Goal: Information Seeking & Learning: Learn about a topic

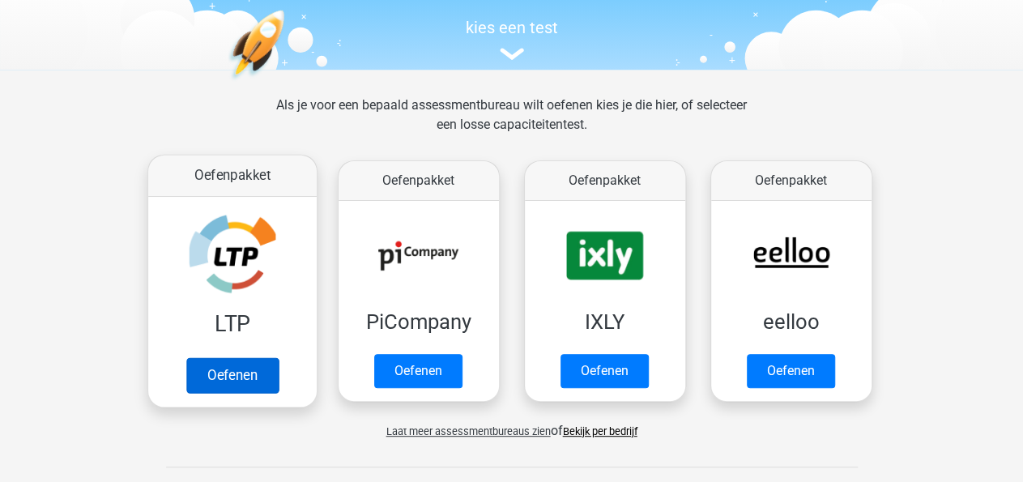
scroll to position [162, 0]
click at [236, 364] on link "Oefenen" at bounding box center [232, 375] width 92 height 36
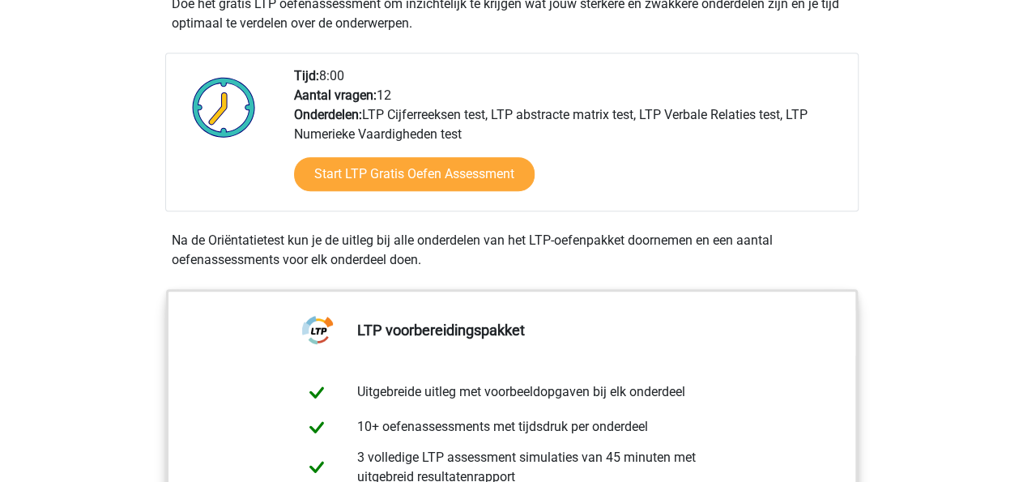
scroll to position [367, 0]
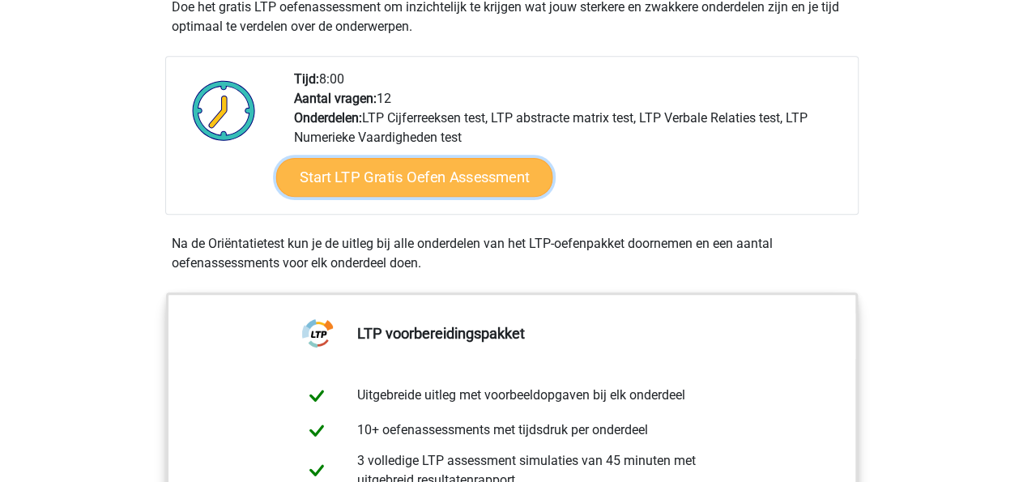
click at [402, 187] on link "Start LTP Gratis Oefen Assessment" at bounding box center [413, 177] width 277 height 39
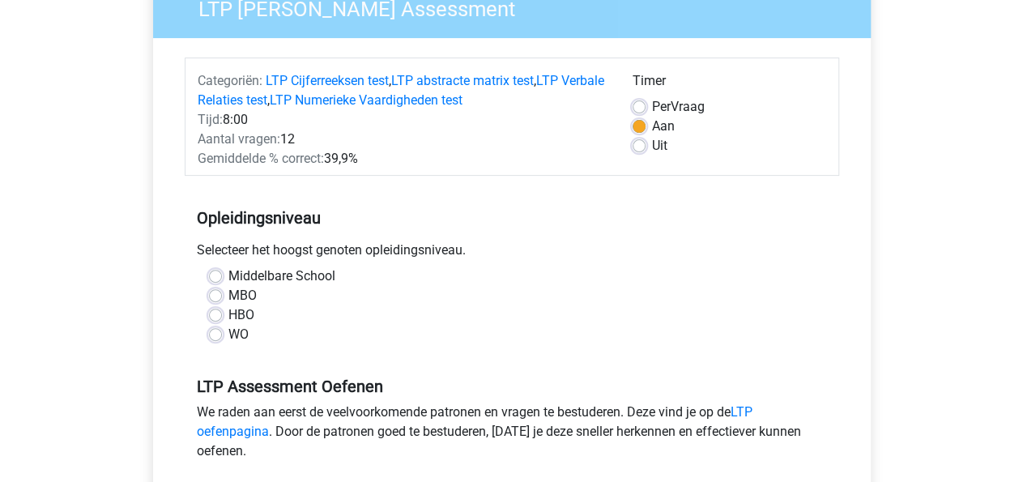
scroll to position [176, 0]
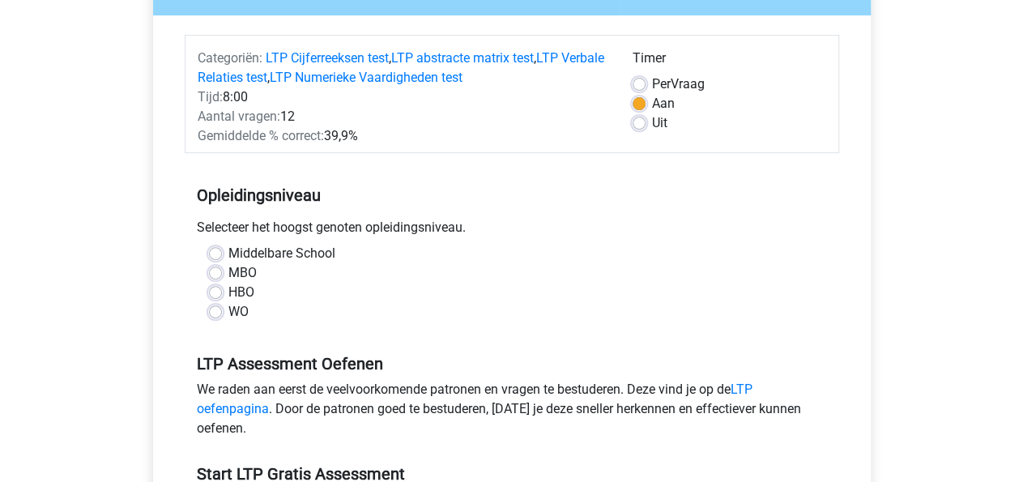
click at [227, 274] on div "MBO" at bounding box center [512, 272] width 606 height 19
click at [228, 275] on label "MBO" at bounding box center [242, 272] width 28 height 19
click at [211, 275] on input "MBO" at bounding box center [215, 271] width 13 height 16
radio input "true"
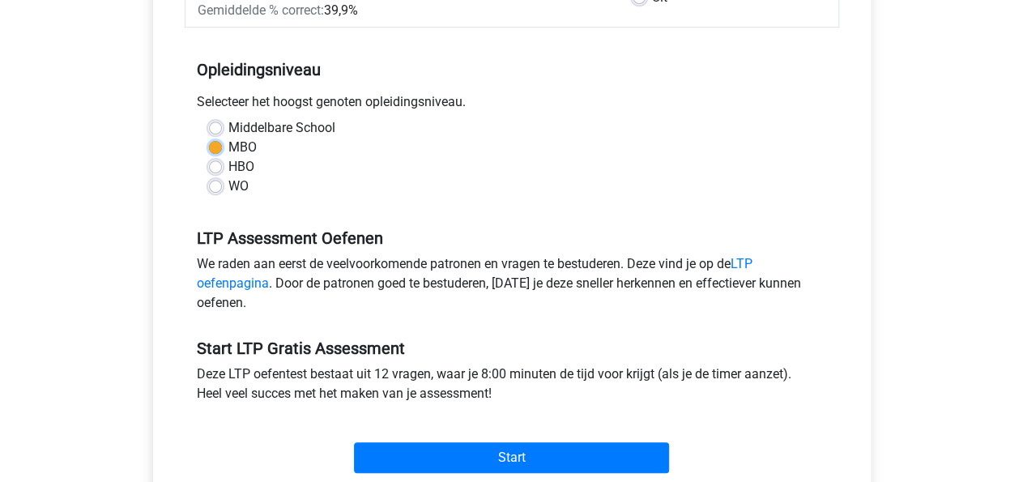
scroll to position [301, 0]
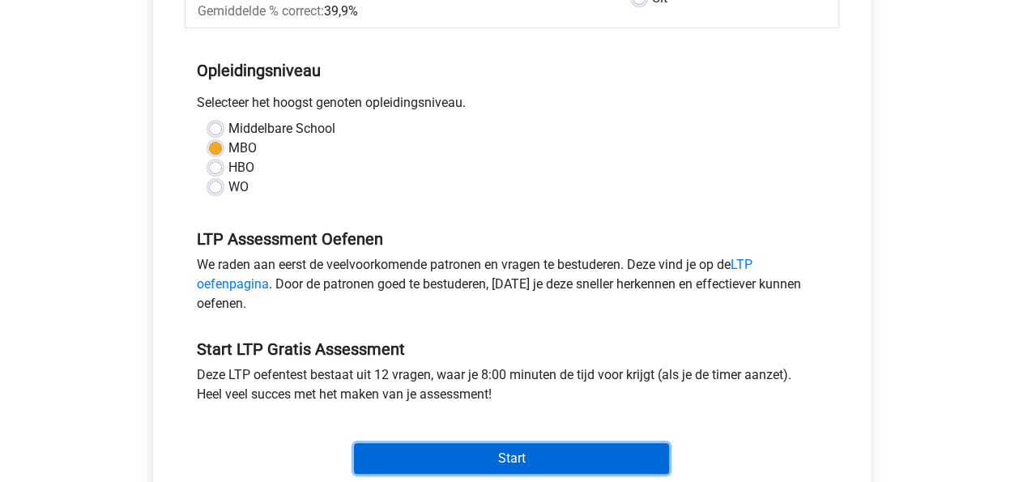
click at [416, 454] on input "Start" at bounding box center [511, 458] width 315 height 31
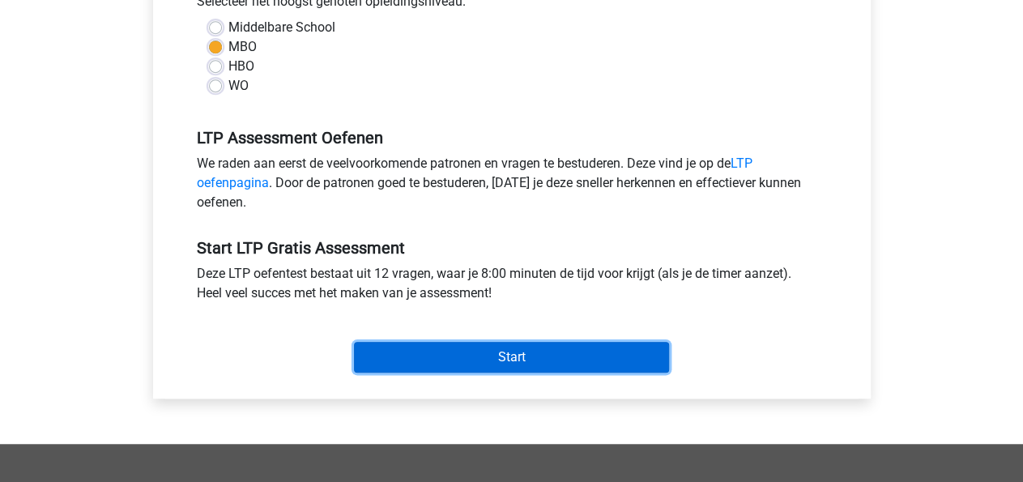
scroll to position [402, 0]
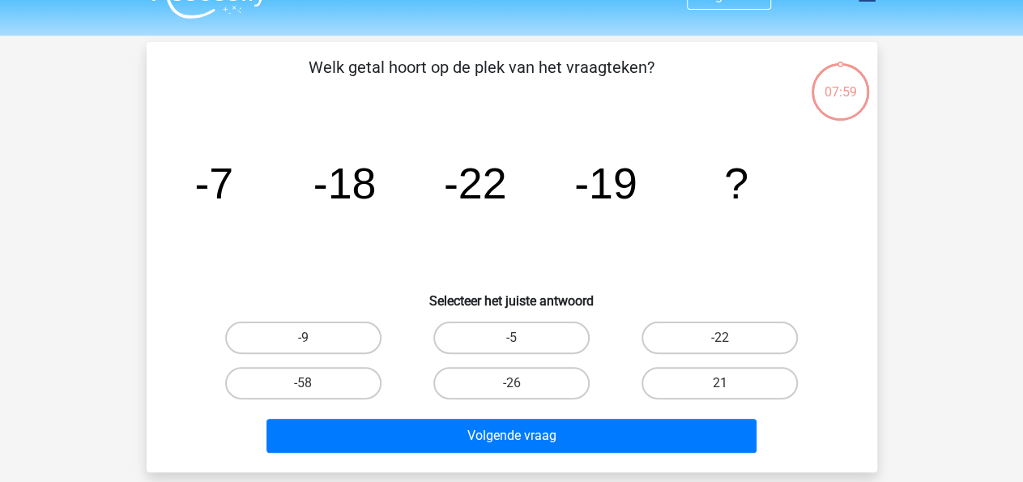
scroll to position [16, 0]
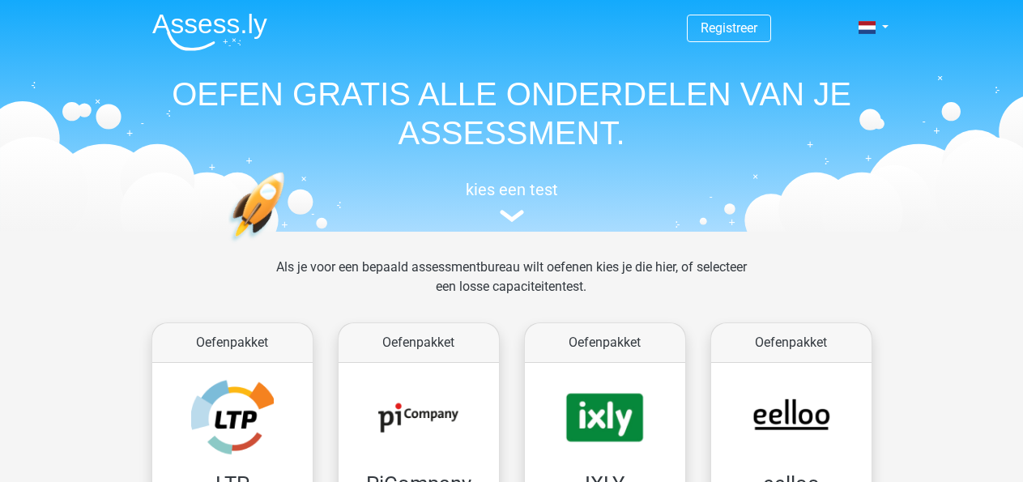
scroll to position [162, 0]
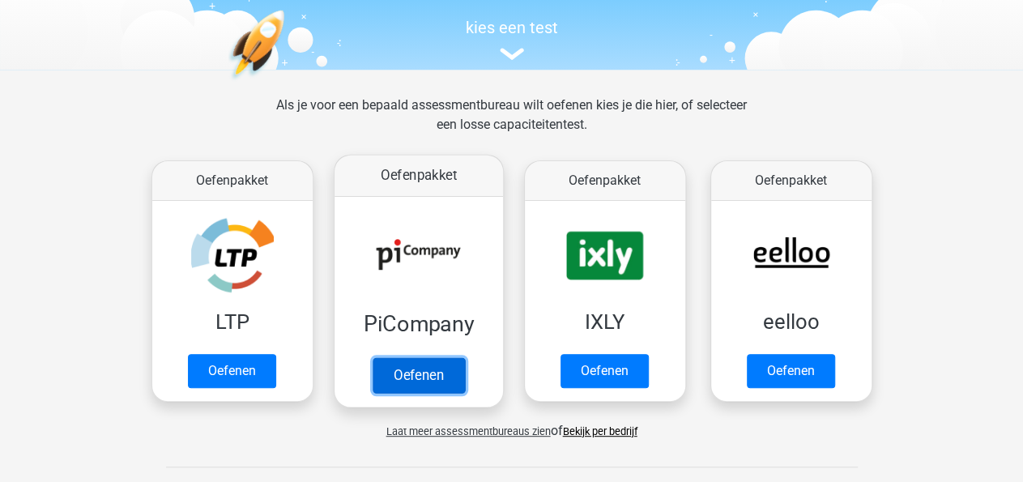
click at [420, 378] on link "Oefenen" at bounding box center [418, 375] width 92 height 36
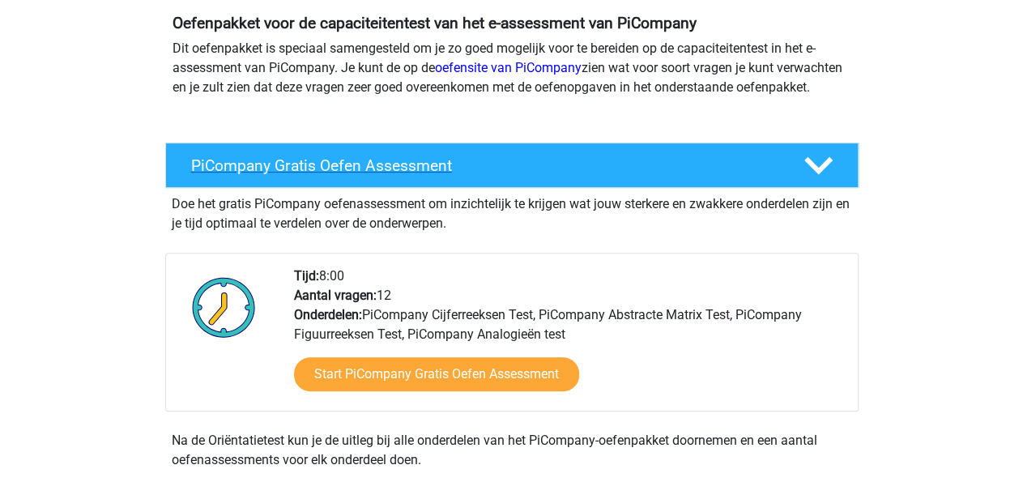
scroll to position [183, 0]
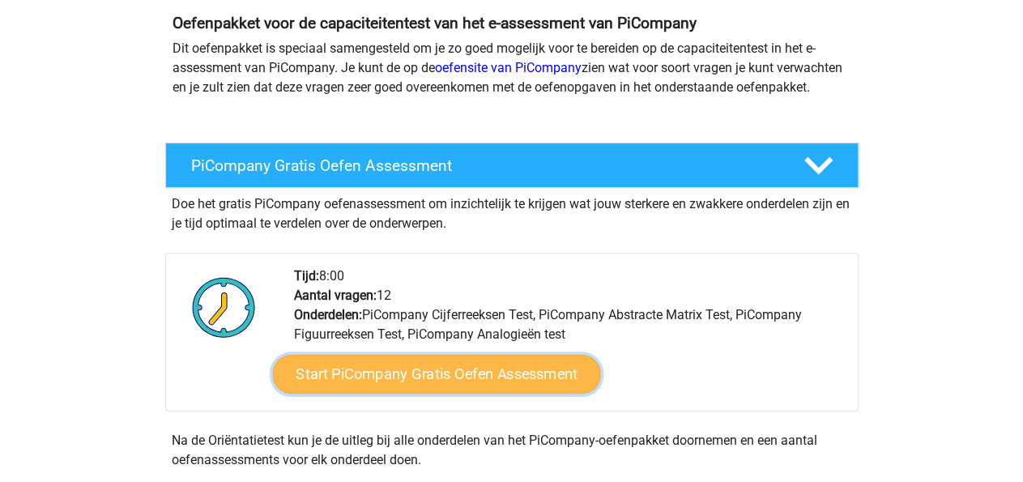
click at [412, 386] on link "Start PiCompany Gratis Oefen Assessment" at bounding box center [436, 374] width 328 height 39
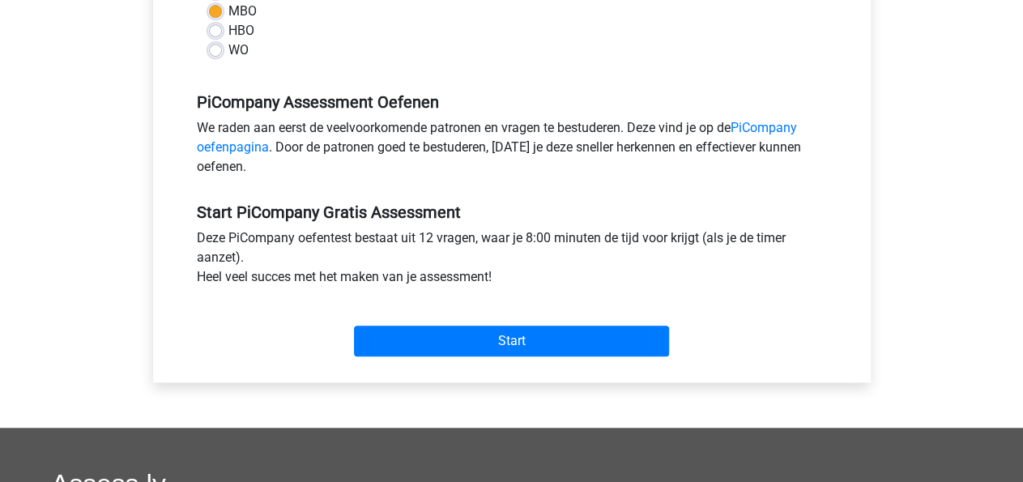
scroll to position [439, 0]
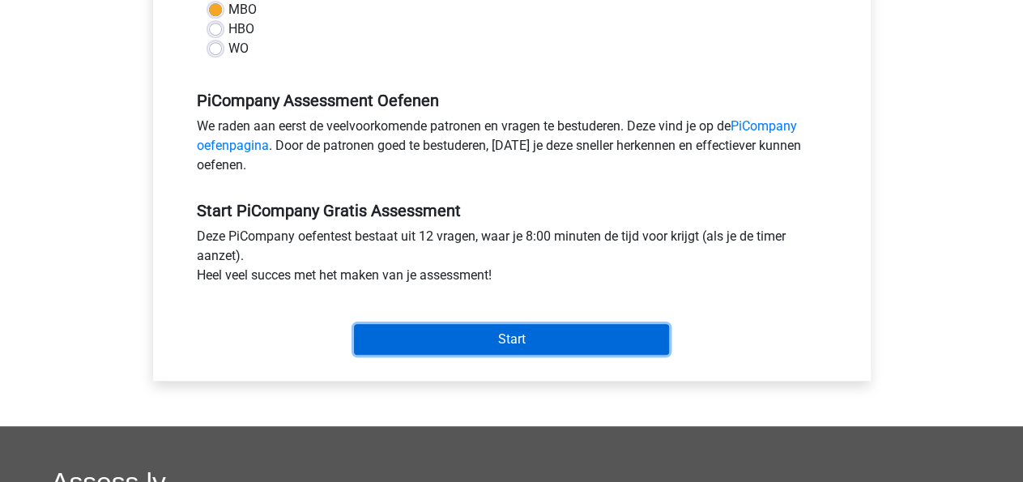
click at [443, 347] on input "Start" at bounding box center [511, 339] width 315 height 31
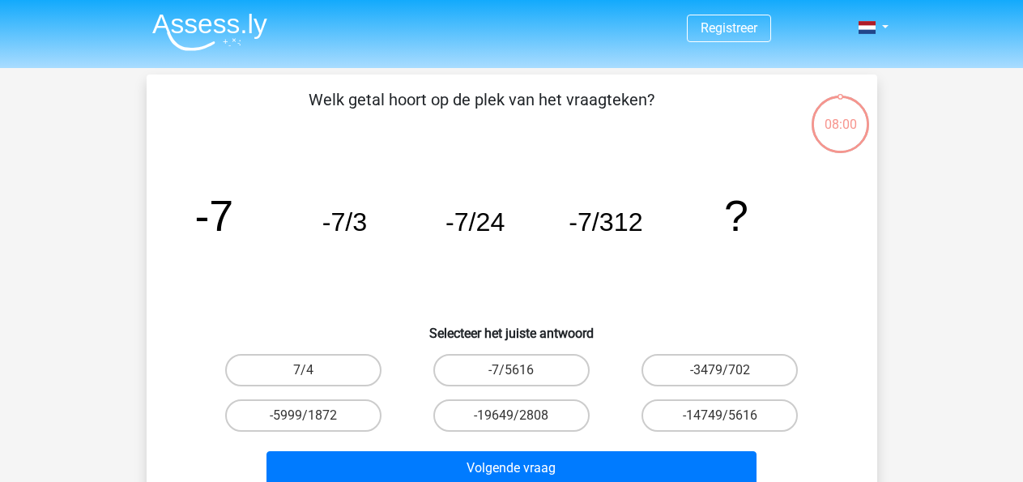
scroll to position [56, 0]
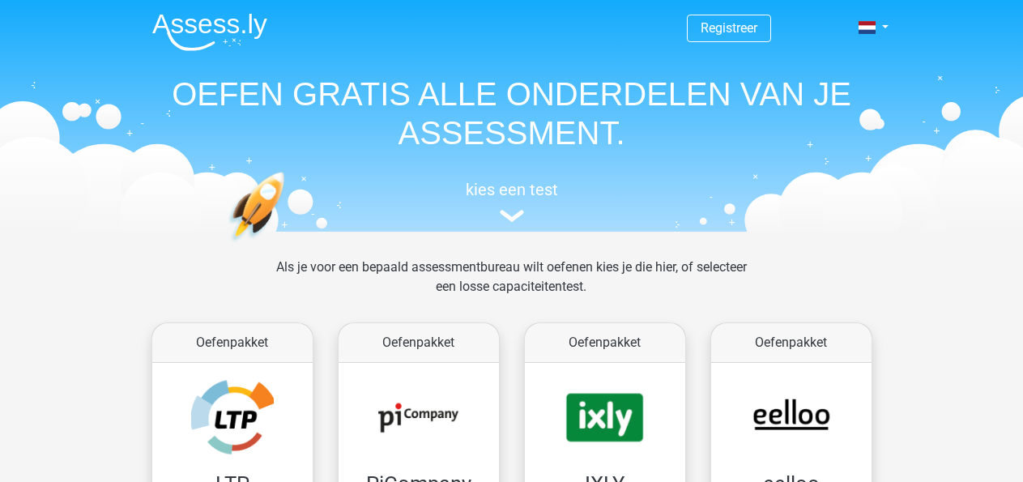
scroll to position [162, 0]
